Goal: Communication & Community: Answer question/provide support

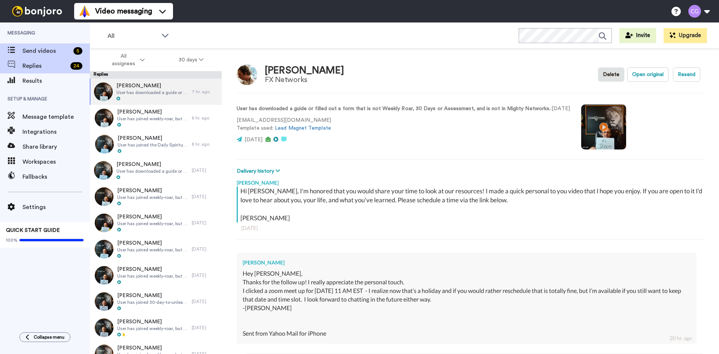
scroll to position [323, 0]
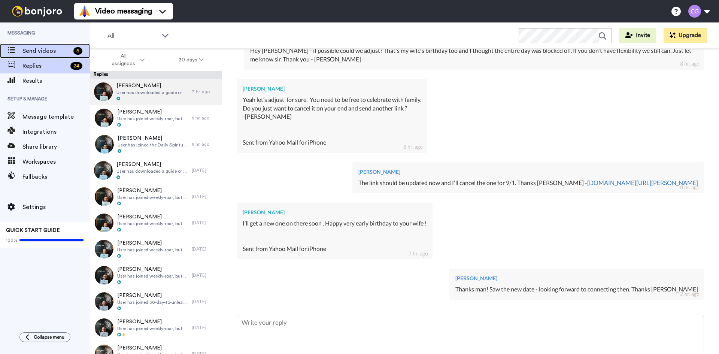
click at [59, 52] on span "Send videos" at bounding box center [46, 50] width 48 height 9
type textarea "x"
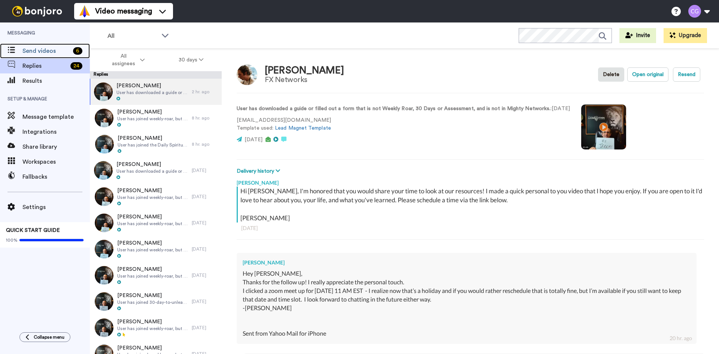
click at [59, 52] on span "Send videos" at bounding box center [46, 50] width 48 height 9
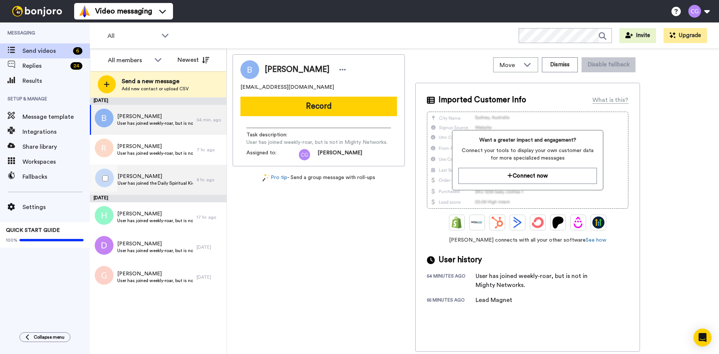
click at [158, 182] on span "User has joined the Daily Spiritual Kick Off" at bounding box center [155, 183] width 75 height 6
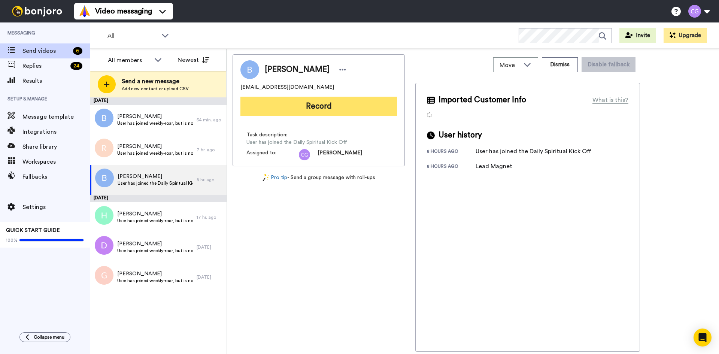
click at [313, 100] on button "Record" at bounding box center [318, 106] width 156 height 19
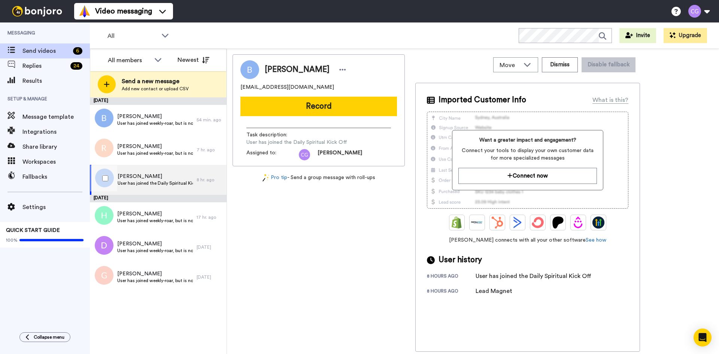
click at [186, 175] on span "Brian Corrie" at bounding box center [155, 176] width 75 height 7
click at [332, 93] on div "Brian Corrie bcorrie54@gmail.com Record Task description : User has joined the …" at bounding box center [318, 110] width 172 height 112
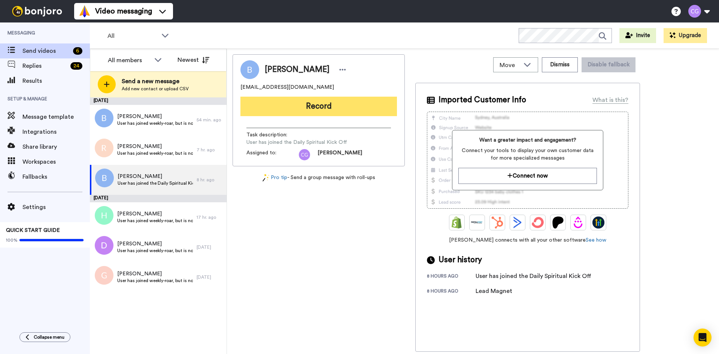
click at [328, 103] on button "Record" at bounding box center [318, 106] width 156 height 19
click at [298, 103] on button "Record" at bounding box center [318, 106] width 156 height 19
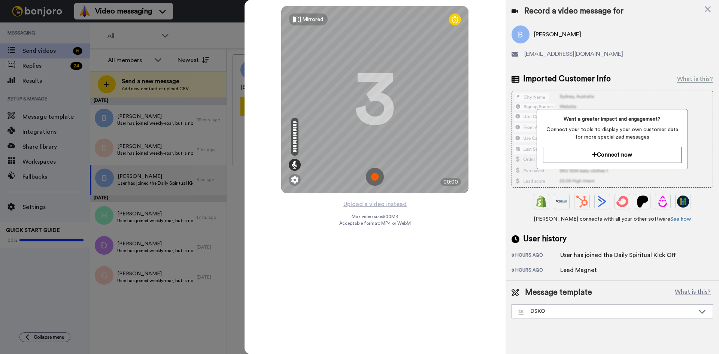
click at [374, 175] on img at bounding box center [375, 177] width 18 height 18
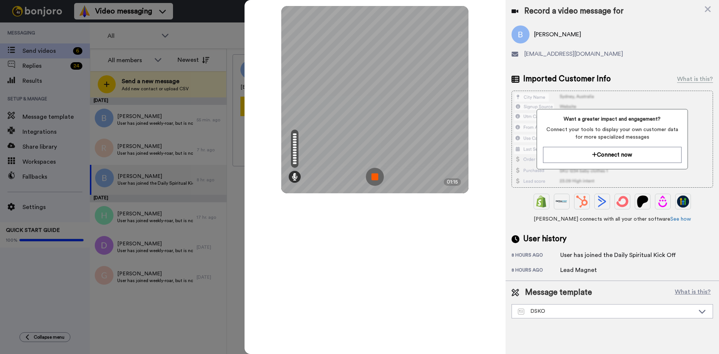
click at [373, 173] on img at bounding box center [375, 177] width 18 height 18
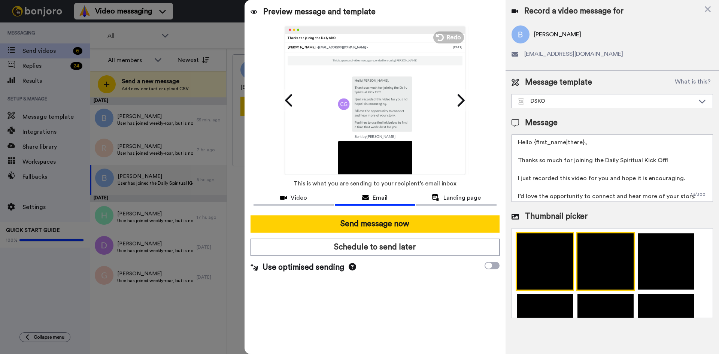
click at [597, 266] on img at bounding box center [605, 261] width 58 height 58
click at [552, 266] on img at bounding box center [544, 261] width 58 height 58
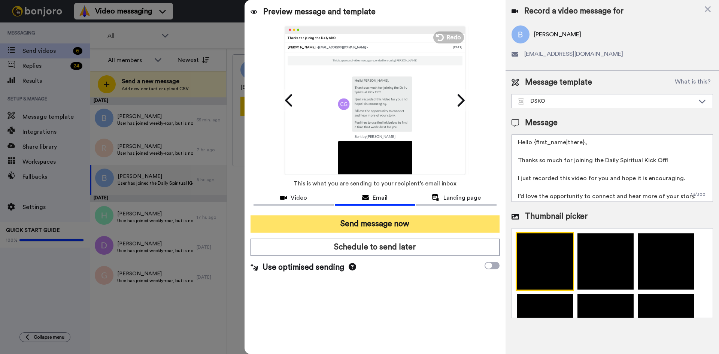
click at [386, 226] on button "Send message now" at bounding box center [374, 223] width 249 height 17
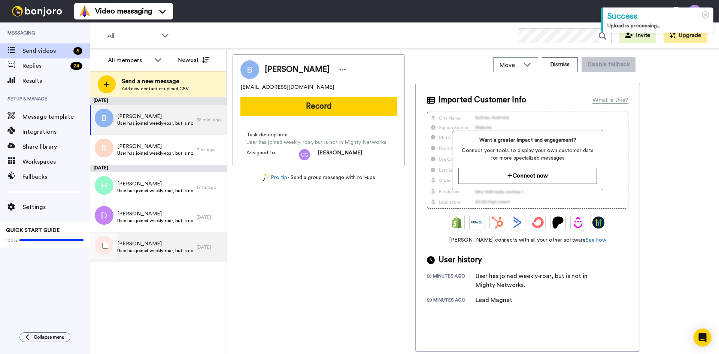
click at [143, 252] on span "User has joined weekly-roar, but is not in Mighty Networks." at bounding box center [155, 250] width 76 height 6
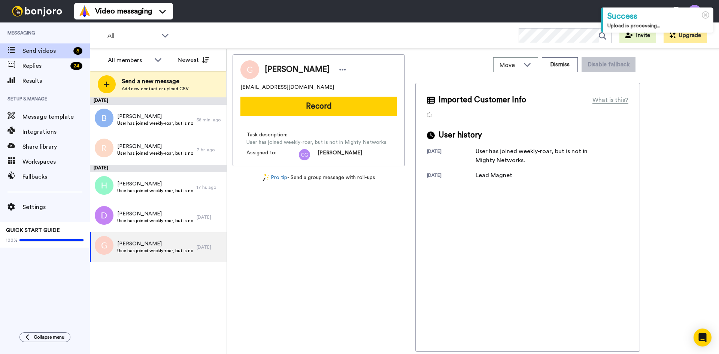
click at [289, 102] on button "Record" at bounding box center [318, 106] width 156 height 19
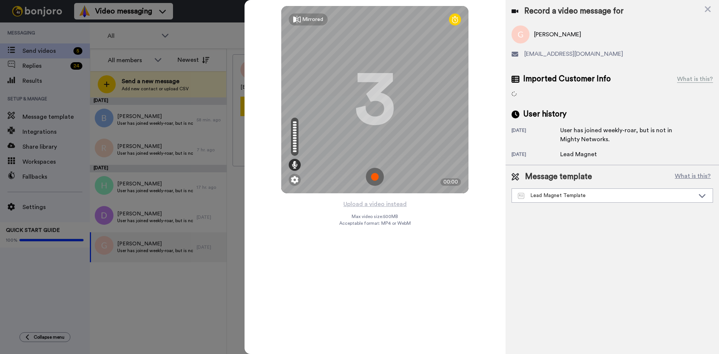
click at [373, 174] on img at bounding box center [375, 177] width 18 height 18
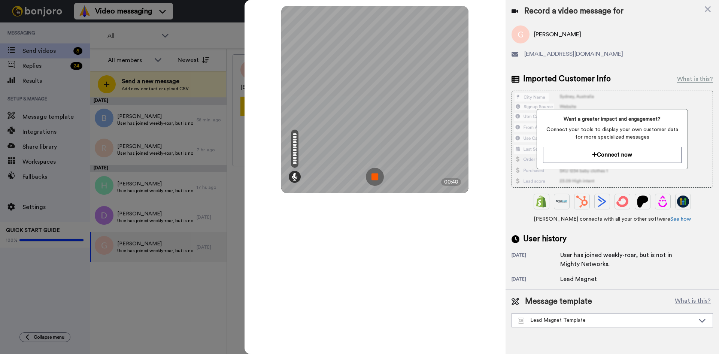
click at [376, 177] on img at bounding box center [375, 177] width 18 height 18
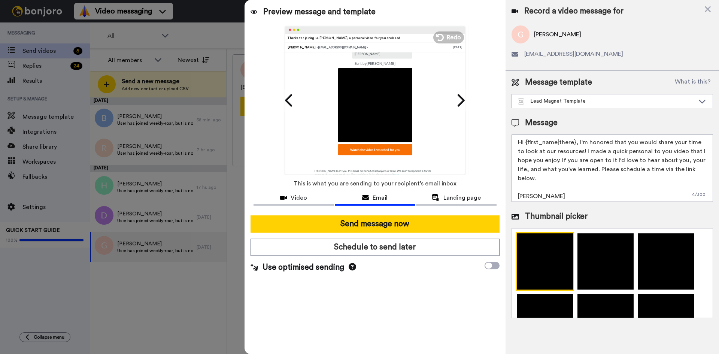
scroll to position [116, 0]
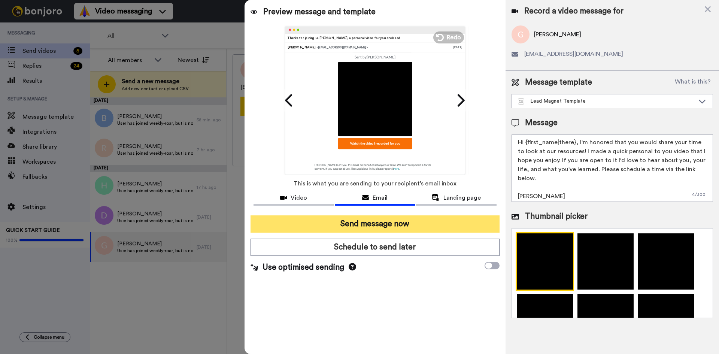
click at [370, 219] on button "Send message now" at bounding box center [374, 223] width 249 height 17
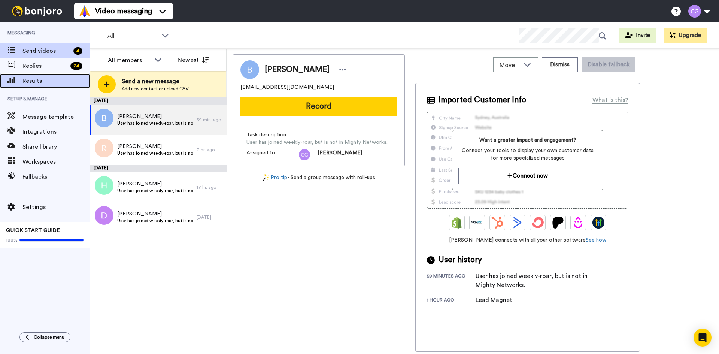
click at [56, 85] on div "Results" at bounding box center [45, 80] width 90 height 15
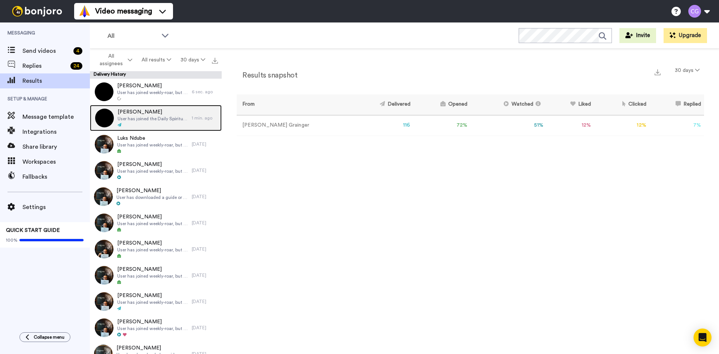
click at [150, 126] on div at bounding box center [153, 124] width 70 height 5
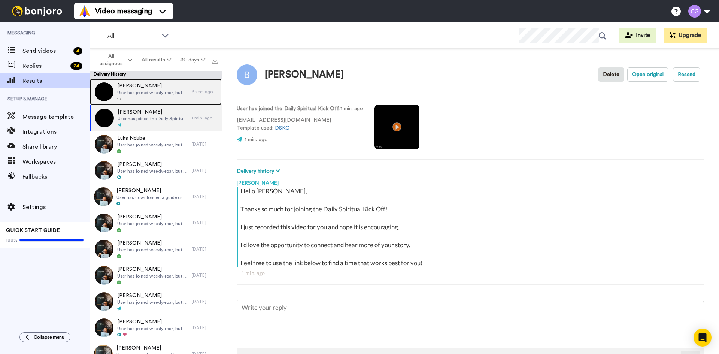
click at [153, 95] on div "Gary User has joined weekly-roar, but is not in Mighty Networks." at bounding box center [152, 91] width 71 height 19
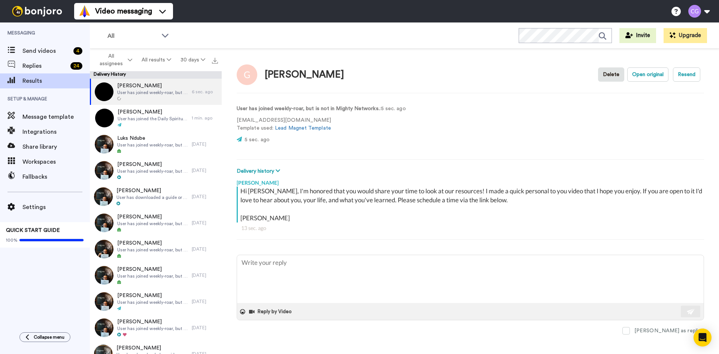
type textarea "x"
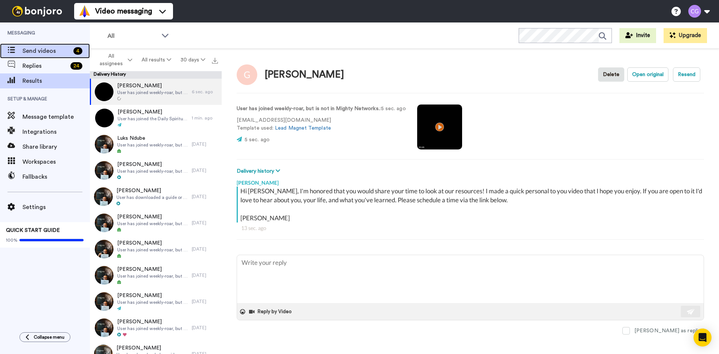
click at [52, 57] on div "Send videos 4" at bounding box center [45, 50] width 90 height 15
